Goal: Task Accomplishment & Management: Use online tool/utility

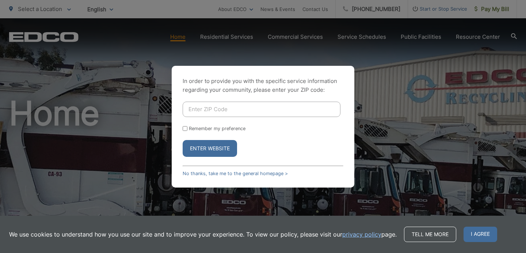
click at [221, 111] on input "Enter ZIP Code" at bounding box center [262, 108] width 158 height 15
type input "92064"
click at [208, 150] on button "Enter Website" at bounding box center [210, 148] width 54 height 17
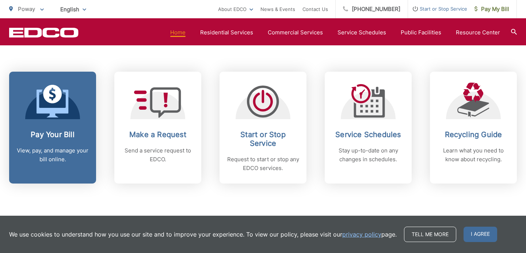
scroll to position [293, 0]
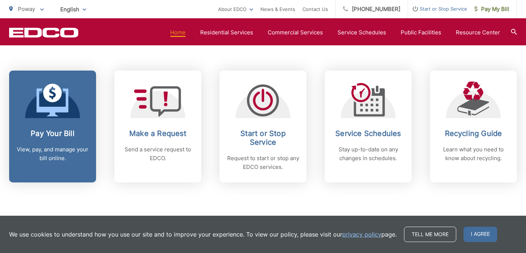
click at [49, 105] on icon at bounding box center [53, 100] width 32 height 33
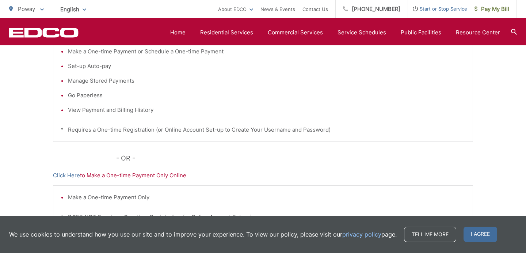
scroll to position [191, 0]
click at [69, 175] on link "Click Here" at bounding box center [66, 174] width 27 height 9
